Goal: Transaction & Acquisition: Purchase product/service

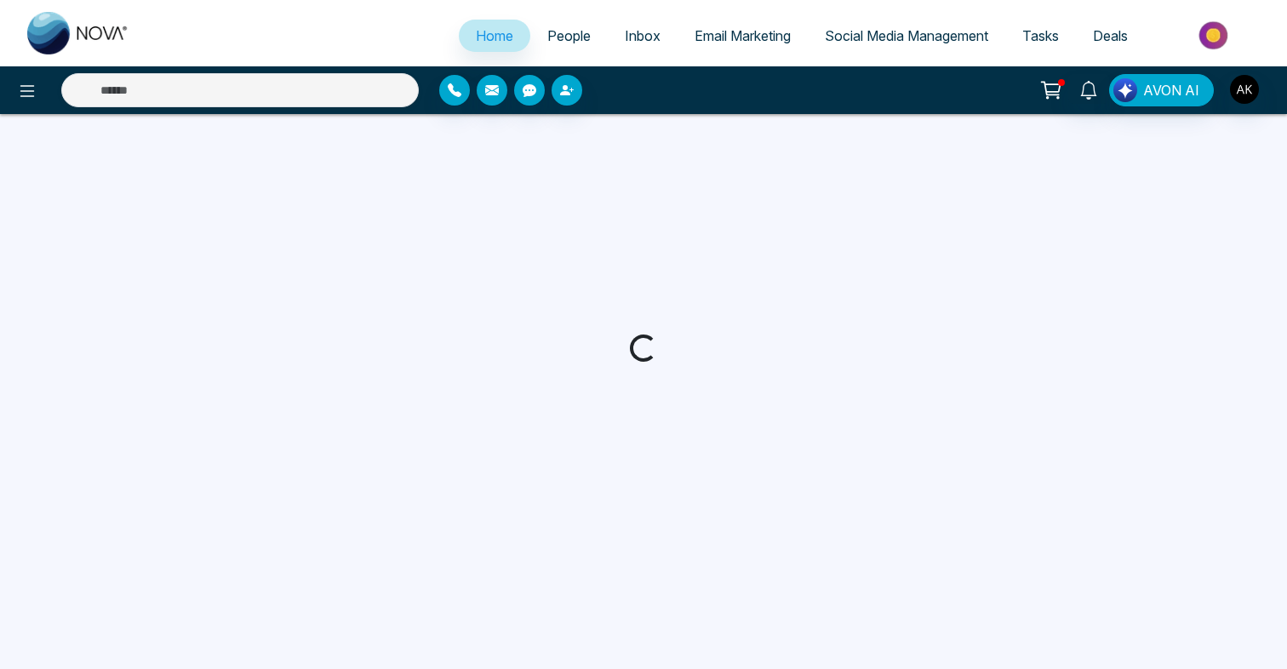
select select "*"
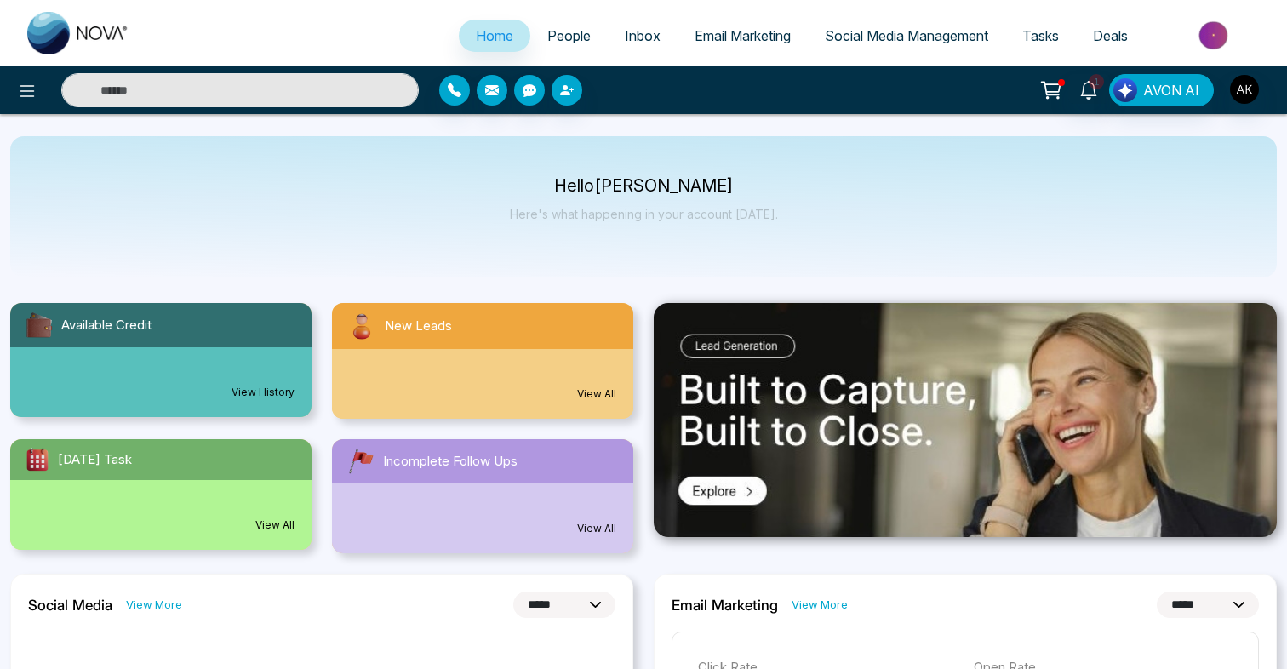
click at [243, 105] on input "text" at bounding box center [239, 90] width 357 height 34
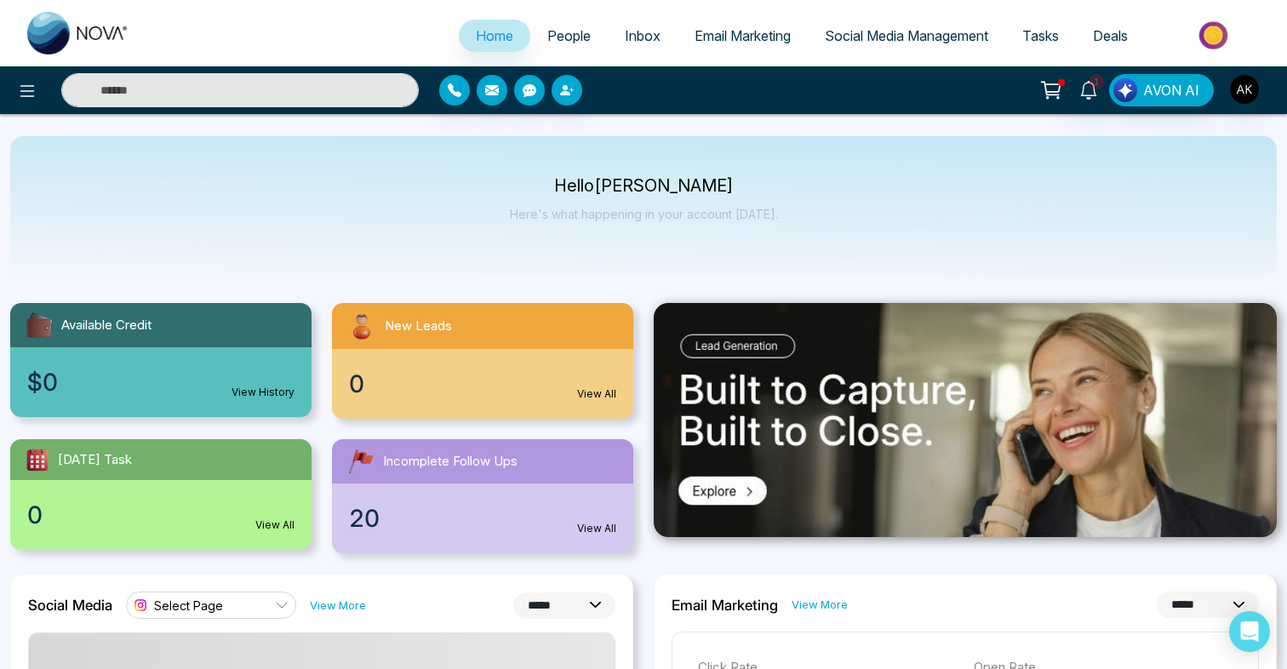
click at [334, 149] on div "Hello [PERSON_NAME] Here's what happening in your account [DATE]." at bounding box center [643, 206] width 1266 height 141
click at [264, 96] on input "text" at bounding box center [239, 90] width 357 height 34
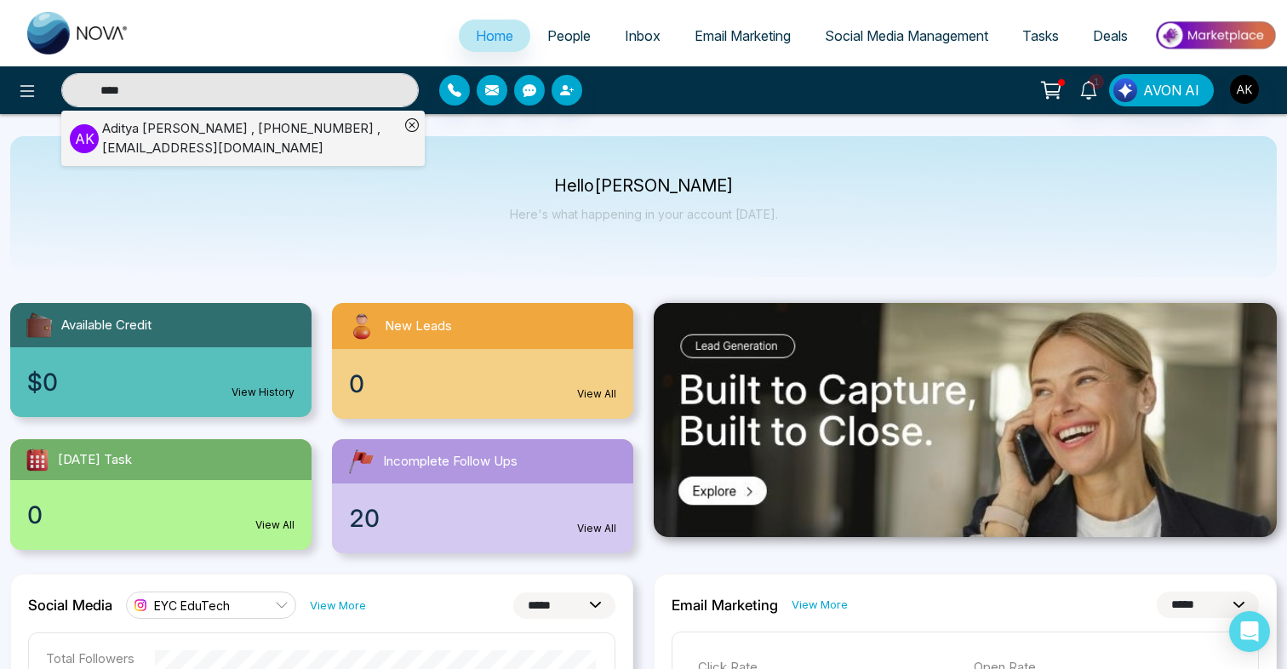
type input "****"
click at [272, 262] on div "Hello [PERSON_NAME] Here's what happening in your account [DATE]." at bounding box center [643, 206] width 1266 height 141
type input "****"
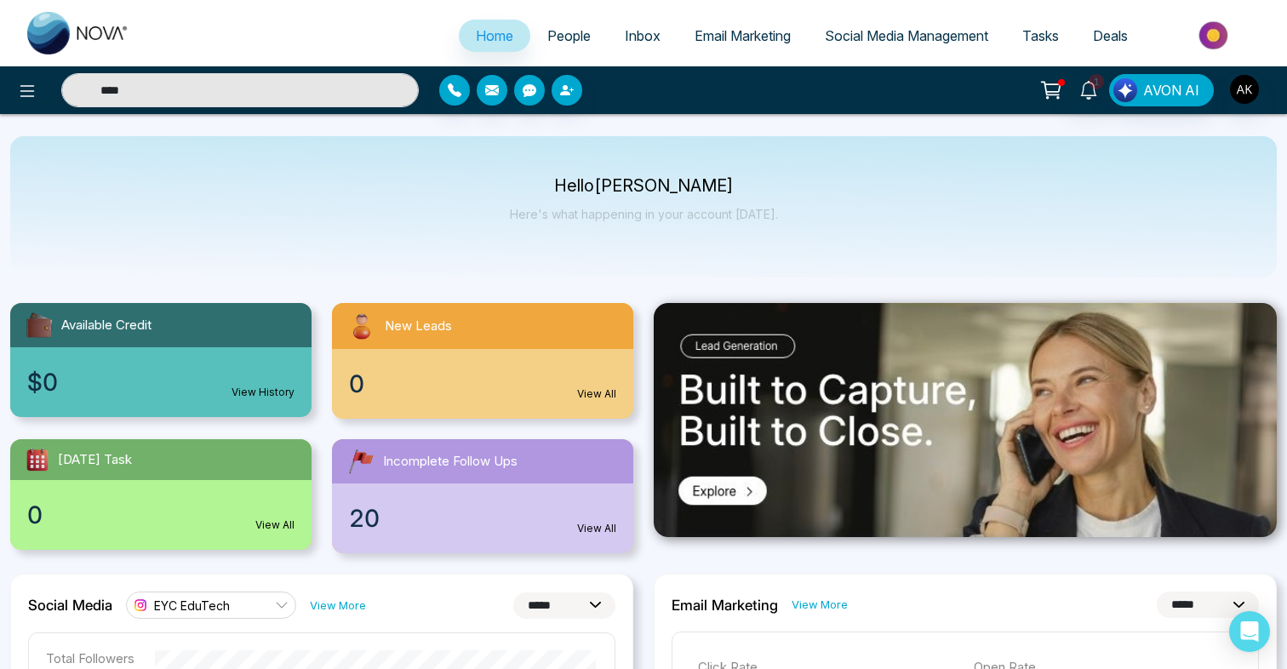
click at [356, 231] on div "Hello [PERSON_NAME] Here's what happening in your account [DATE]." at bounding box center [643, 206] width 1266 height 141
type input "****"
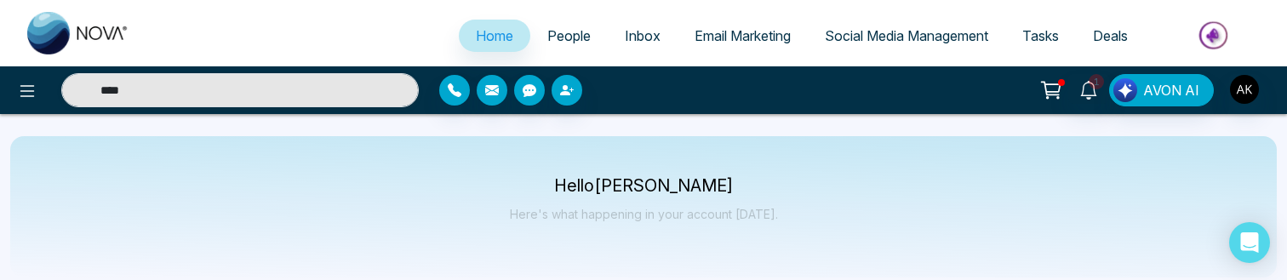
click at [1061, 83] on div at bounding box center [1061, 82] width 7 height 7
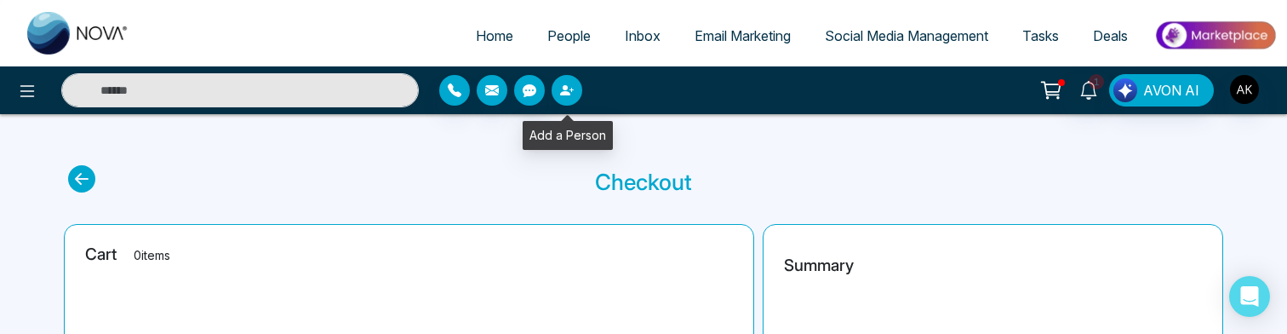
click at [570, 96] on icon "button" at bounding box center [567, 90] width 14 height 14
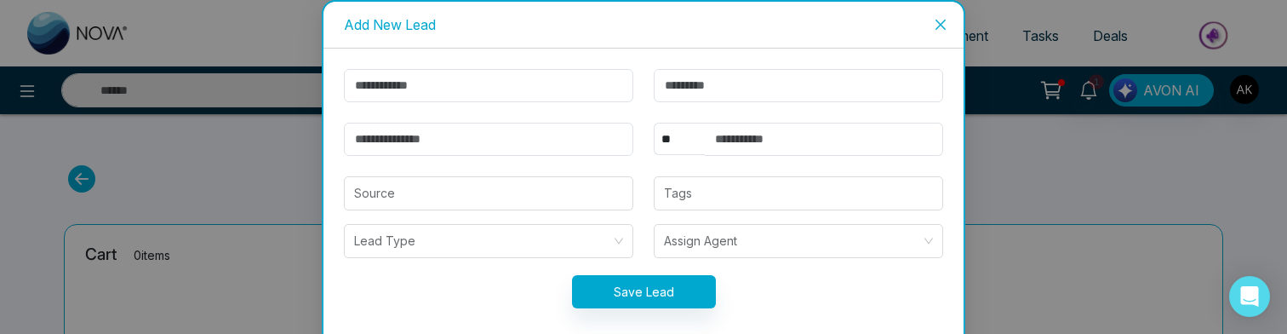
click at [934, 30] on icon "close" at bounding box center [941, 25] width 14 height 14
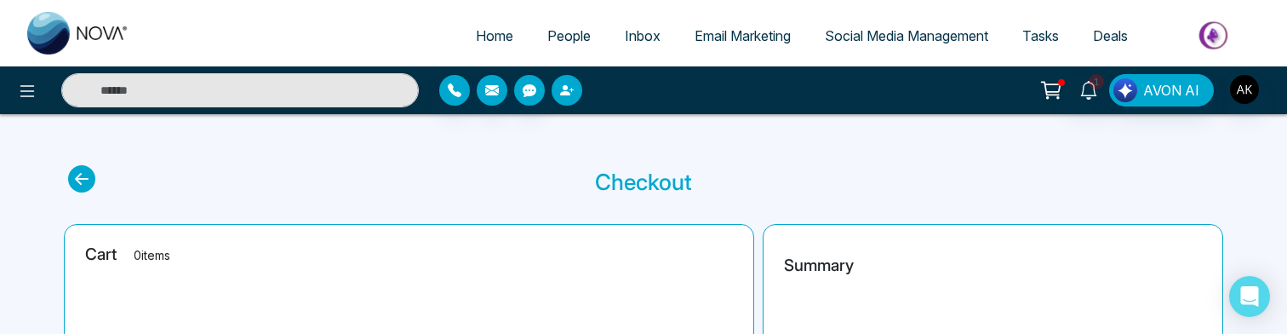
click at [571, 82] on button "button" at bounding box center [566, 90] width 31 height 31
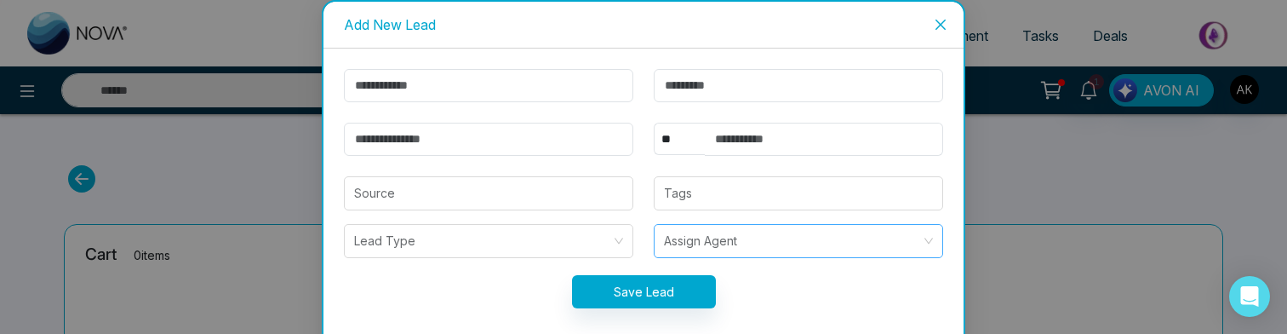
click at [681, 246] on input "search" at bounding box center [792, 241] width 257 height 32
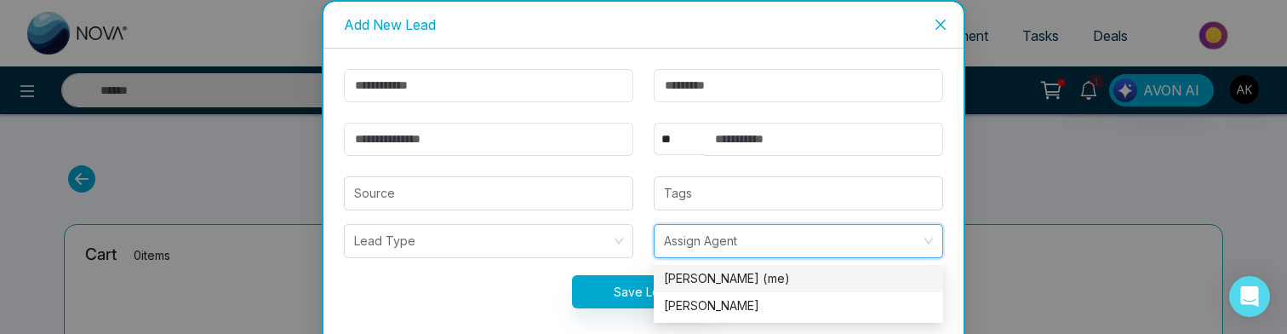
click at [681, 246] on input "search" at bounding box center [792, 241] width 257 height 32
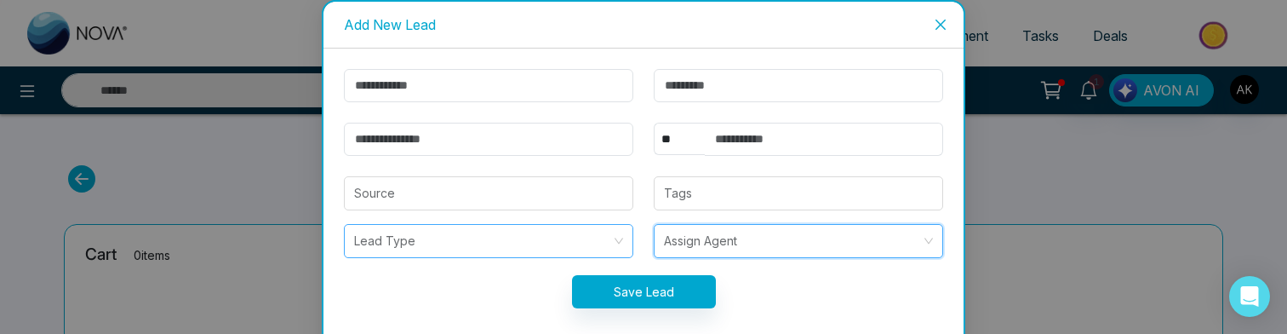
click at [573, 244] on input "search" at bounding box center [482, 241] width 257 height 32
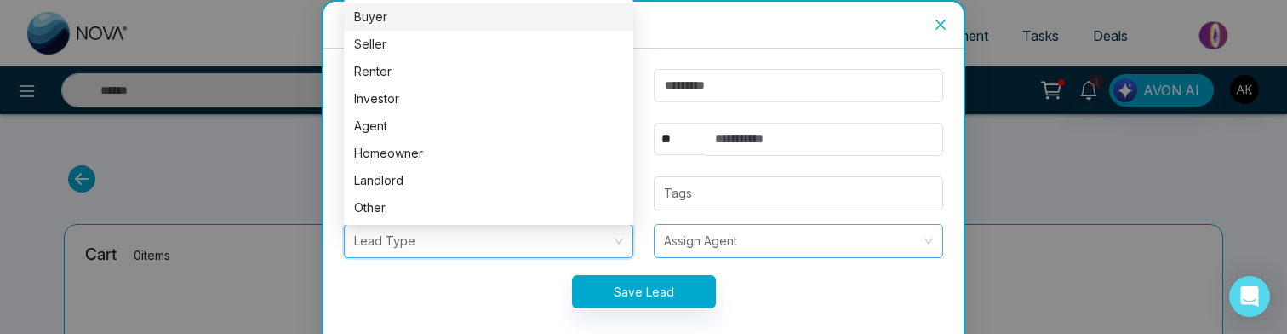
click at [700, 242] on input "search" at bounding box center [792, 241] width 257 height 32
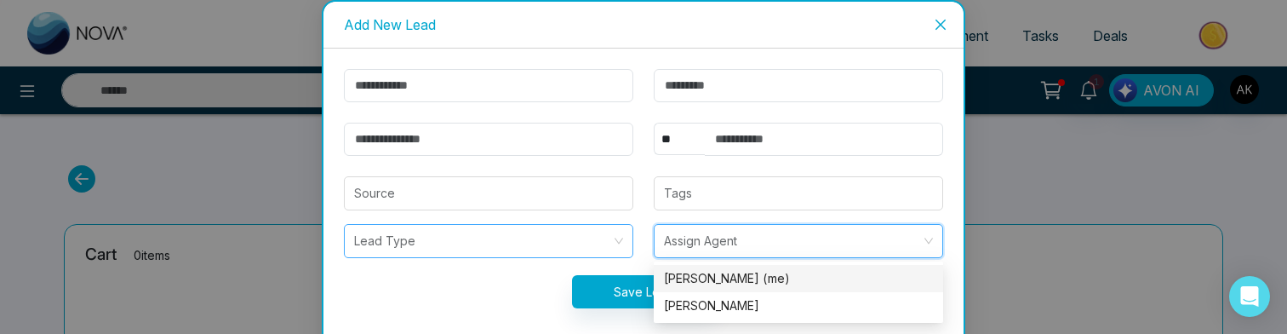
click at [568, 243] on input "search" at bounding box center [482, 241] width 257 height 32
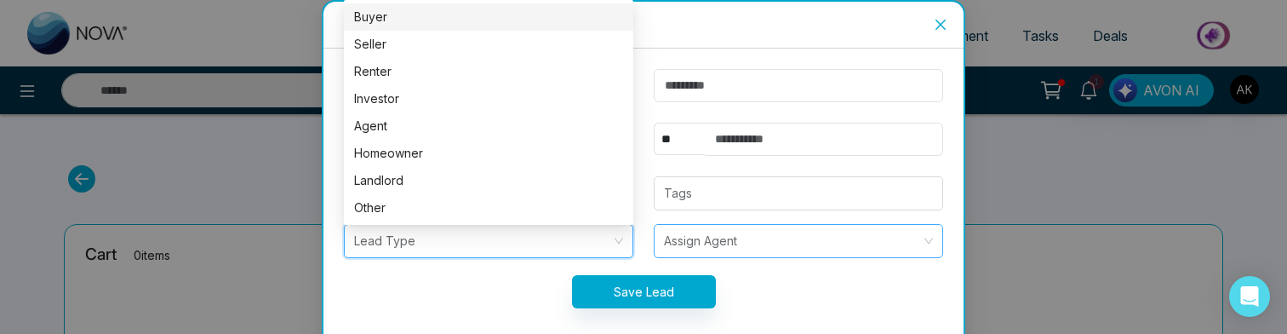
click at [715, 242] on input "search" at bounding box center [792, 241] width 257 height 32
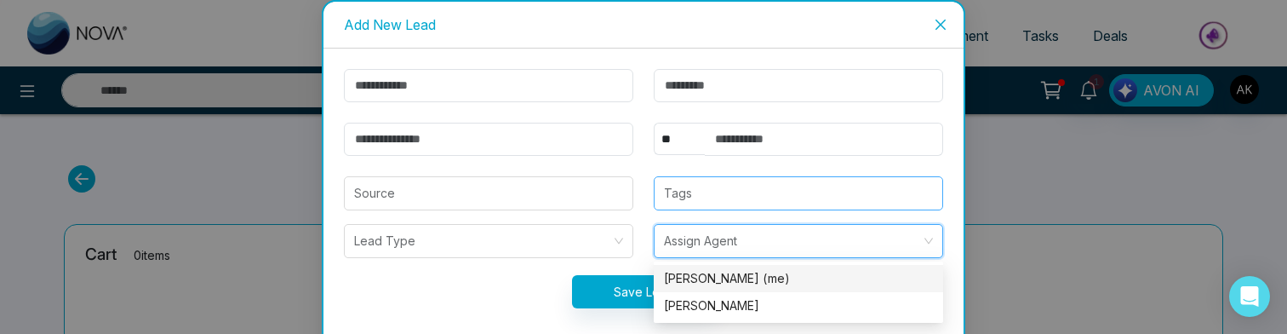
click at [708, 189] on div at bounding box center [798, 193] width 279 height 20
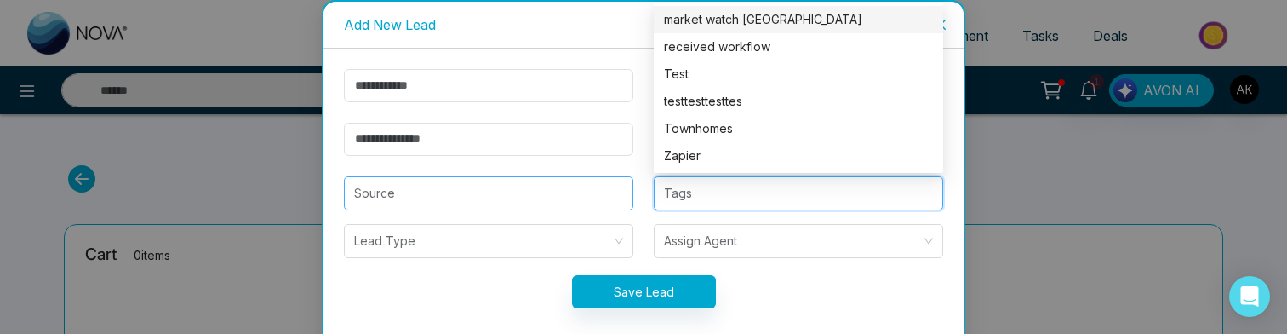
click at [569, 205] on input "search" at bounding box center [488, 193] width 269 height 32
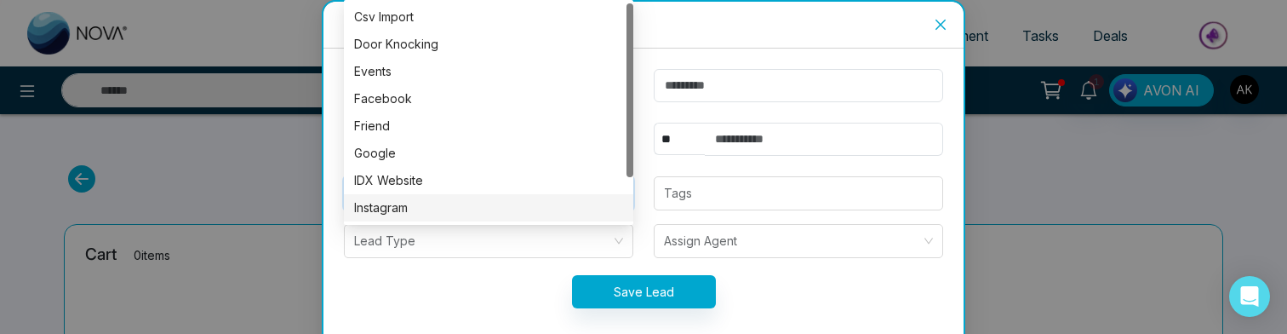
click at [706, 215] on form "** **** *** *** *** **** *** Source Tags Lead Type Assign Agent Save Lead" at bounding box center [644, 199] width 620 height 260
